Goal: Transaction & Acquisition: Register for event/course

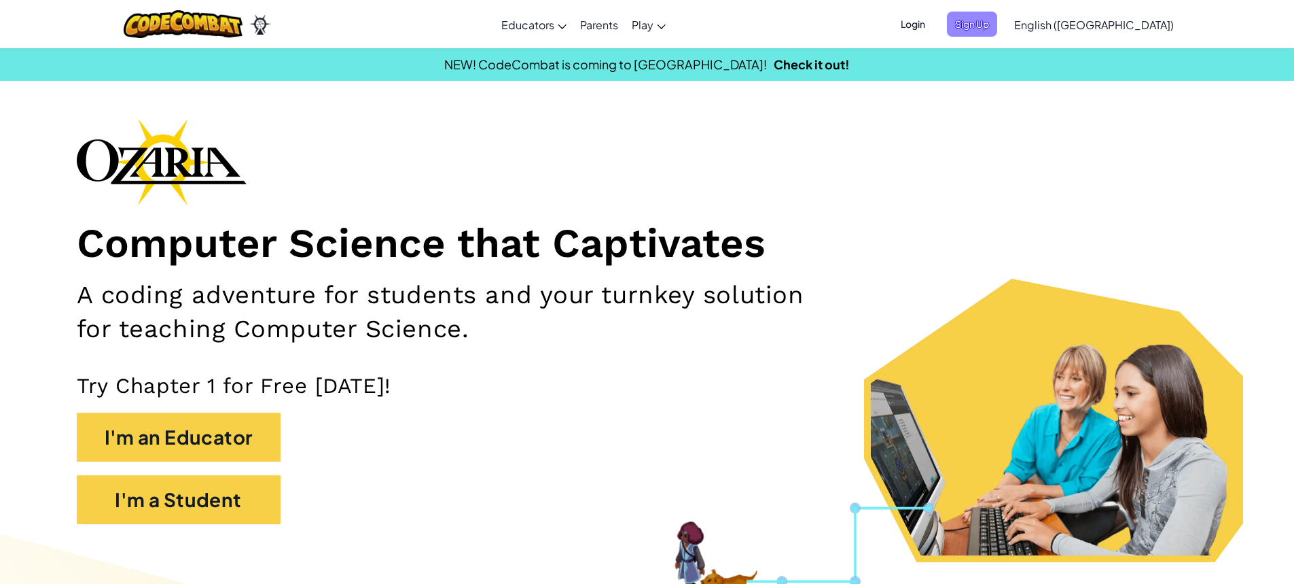
click at [997, 14] on span "Sign Up" at bounding box center [972, 24] width 50 height 25
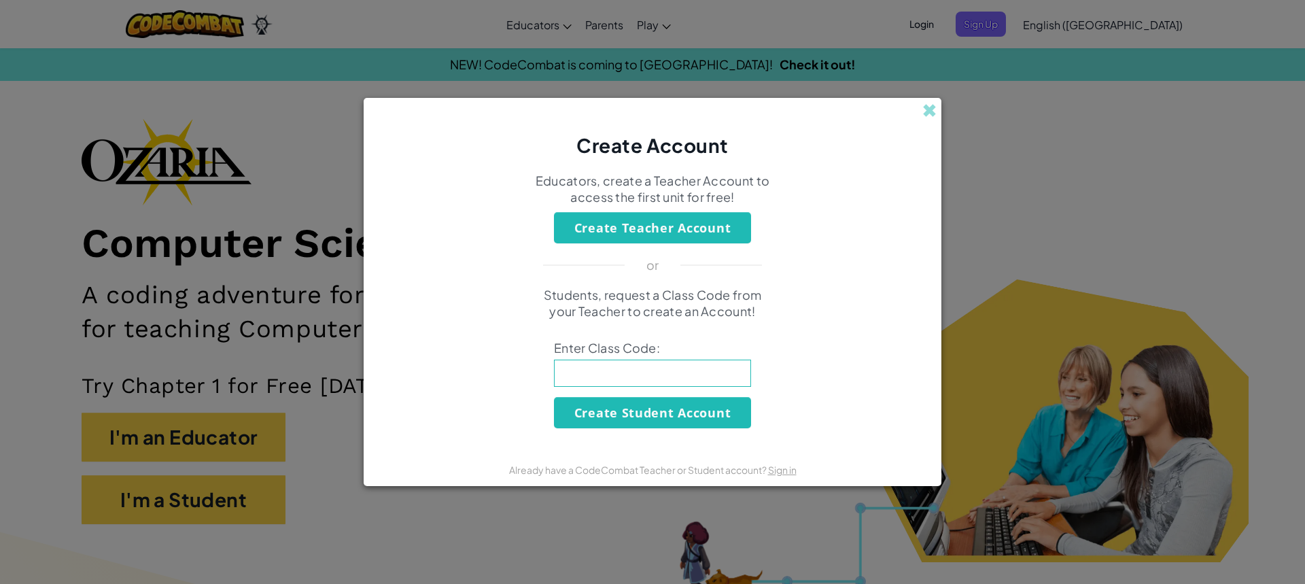
drag, startPoint x: 928, startPoint y: 101, endPoint x: 935, endPoint y: 89, distance: 14.0
click at [935, 89] on div "Create Account Educators, create a Teacher Account to access the first unit for…" at bounding box center [652, 292] width 1305 height 584
click at [935, 103] on span at bounding box center [929, 110] width 14 height 14
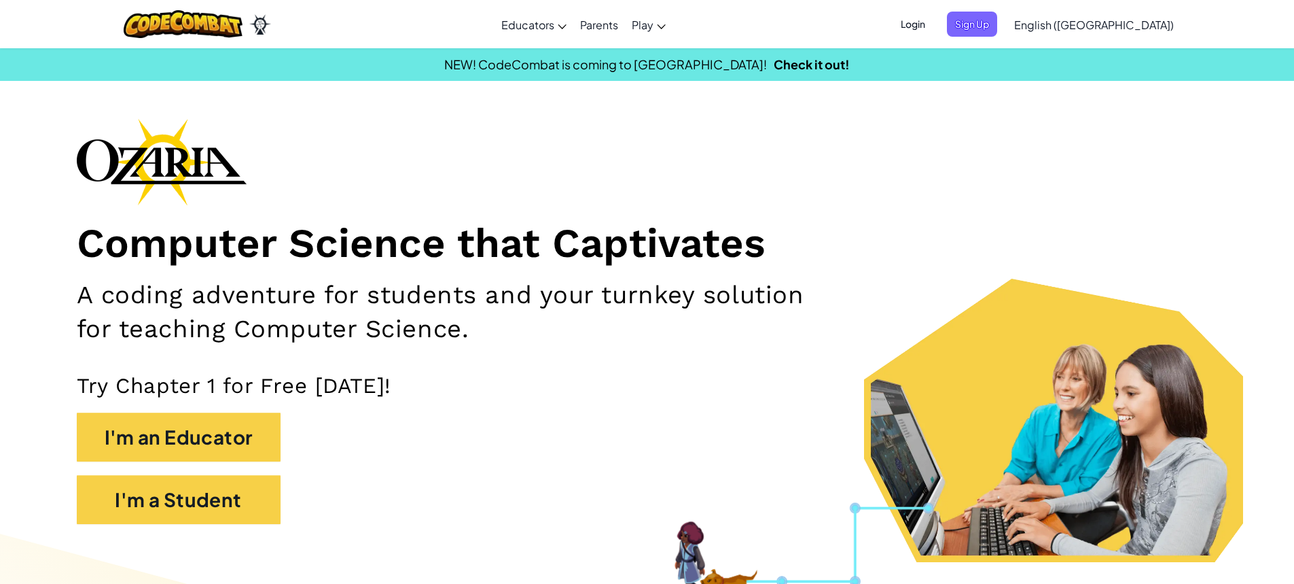
click at [1055, 8] on div "Login Sign Up English (US) English (US) English (UK) 简体中文 繁體中文 русский español …" at bounding box center [1033, 24] width 295 height 37
click at [997, 33] on span "Sign Up" at bounding box center [972, 24] width 50 height 25
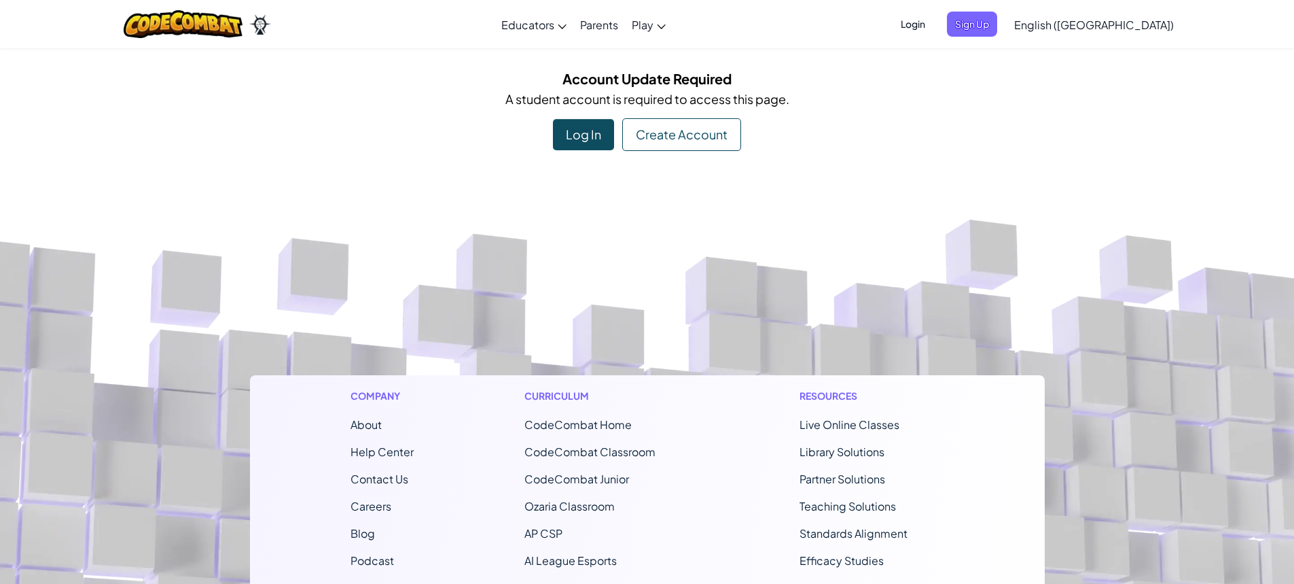
click at [696, 142] on div "Create Account" at bounding box center [681, 134] width 119 height 33
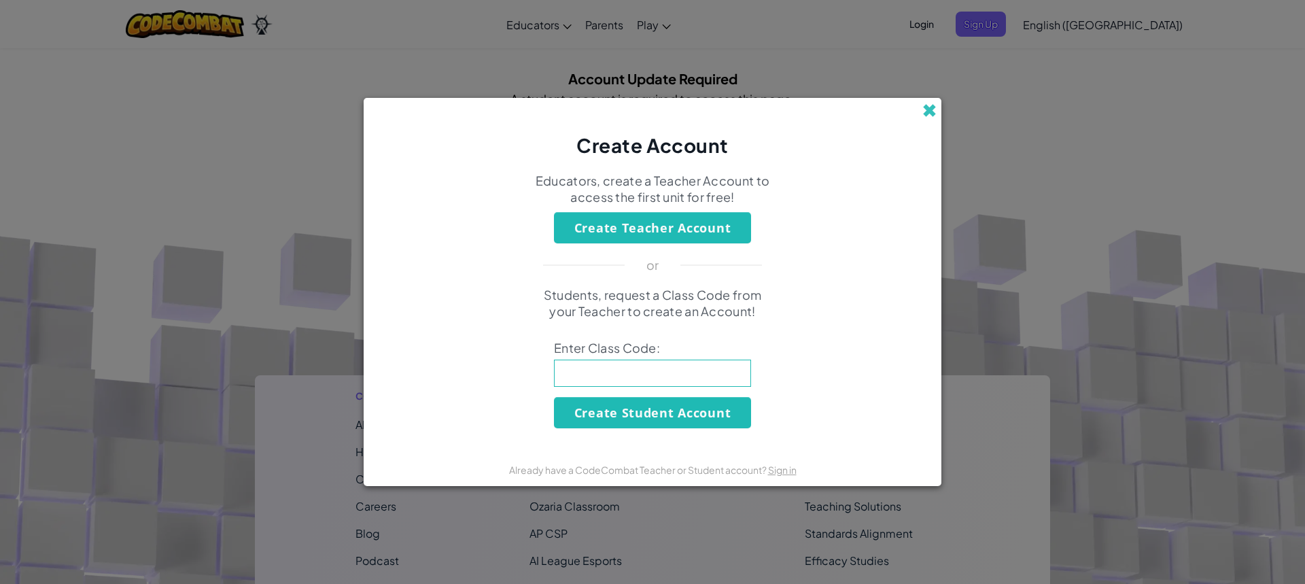
click at [933, 112] on span at bounding box center [929, 110] width 14 height 14
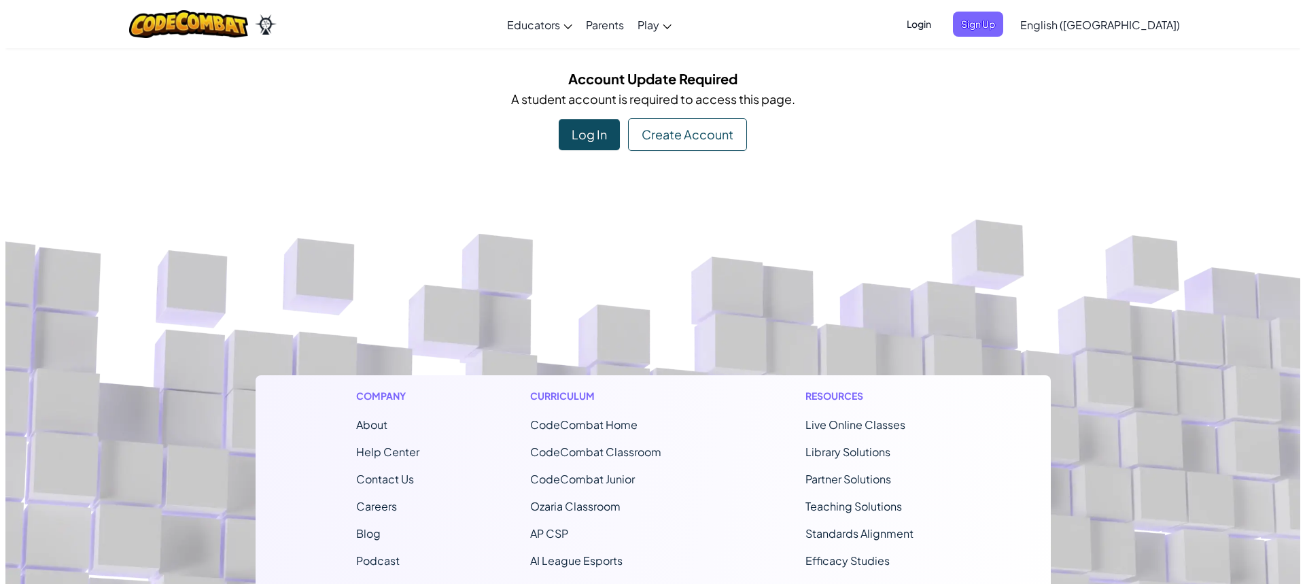
scroll to position [323, 0]
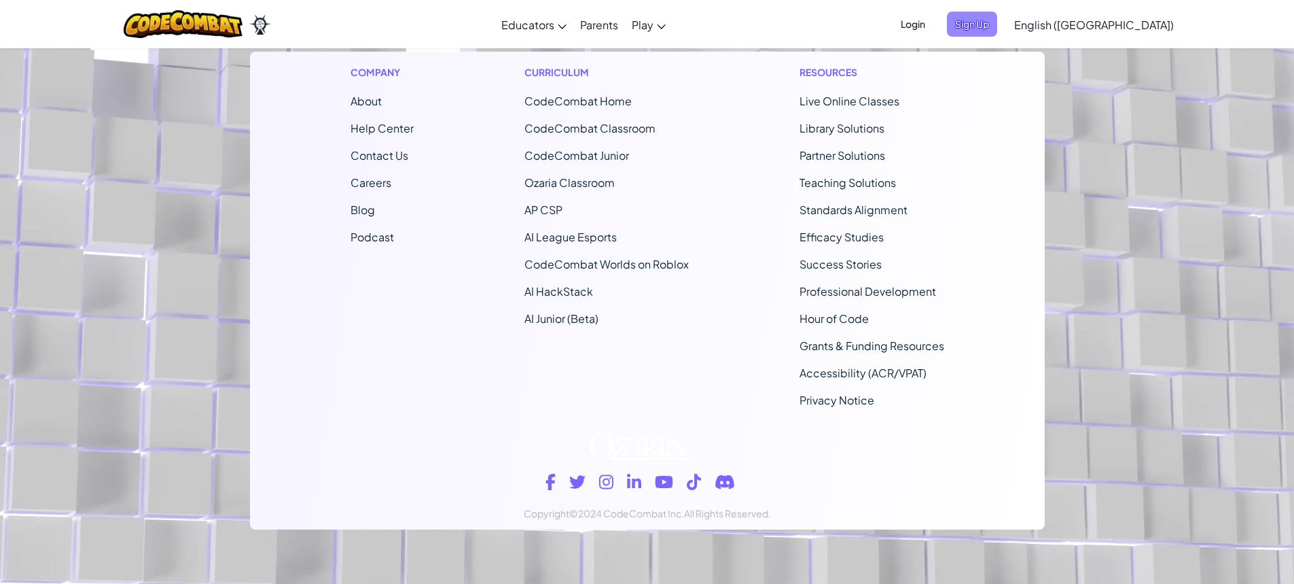
click at [997, 33] on span "Sign Up" at bounding box center [972, 24] width 50 height 25
